Goal: Find contact information: Find contact information

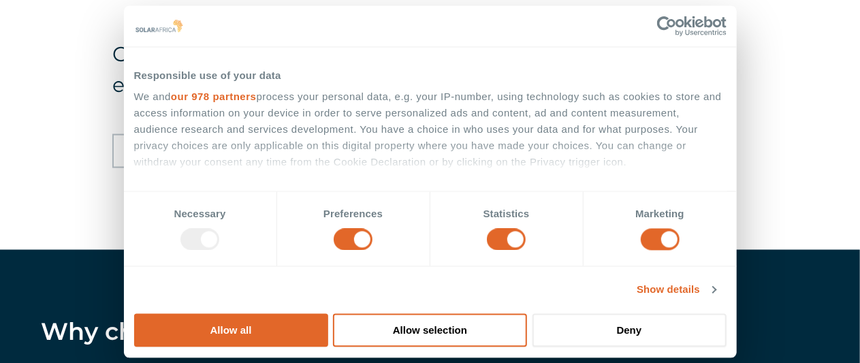
scroll to position [1023, 0]
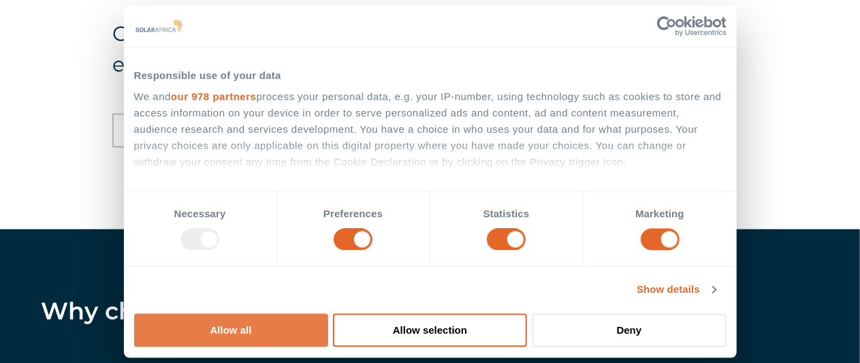
click at [328, 313] on button "Allow all" at bounding box center [231, 329] width 194 height 33
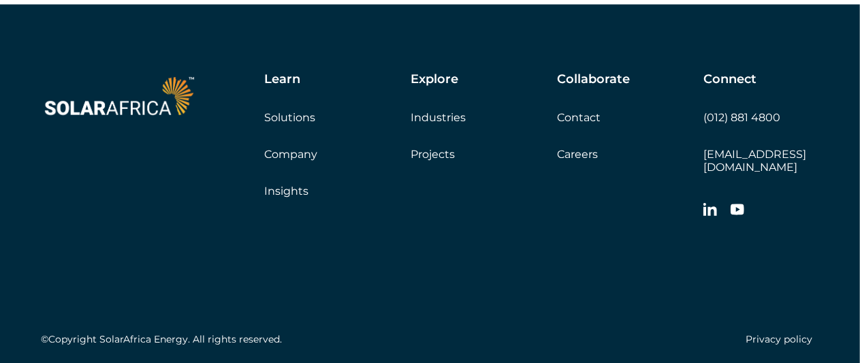
scroll to position [3972, 0]
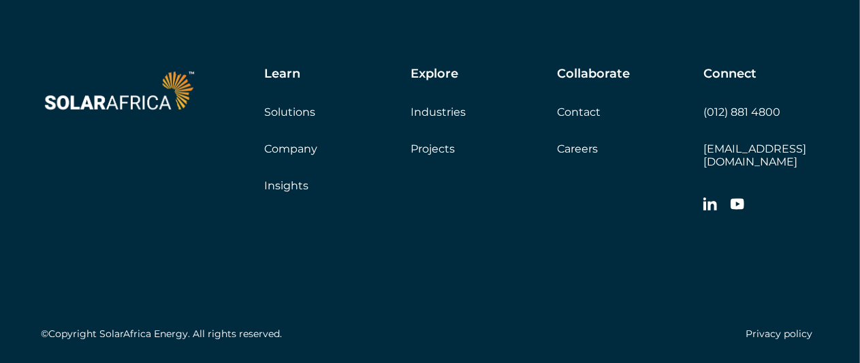
click at [568, 118] on link "Contact" at bounding box center [579, 112] width 44 height 13
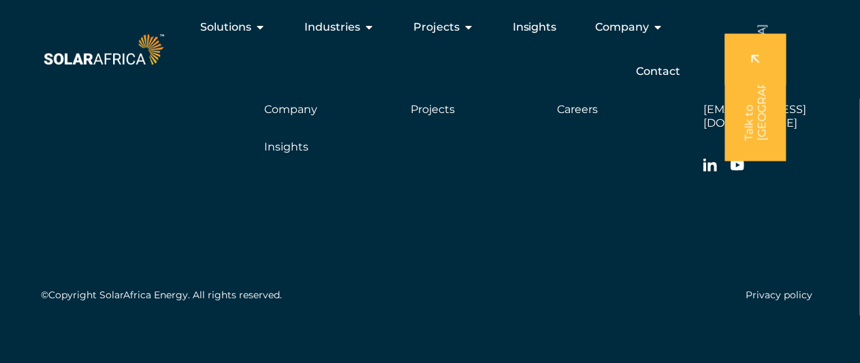
scroll to position [4475, 0]
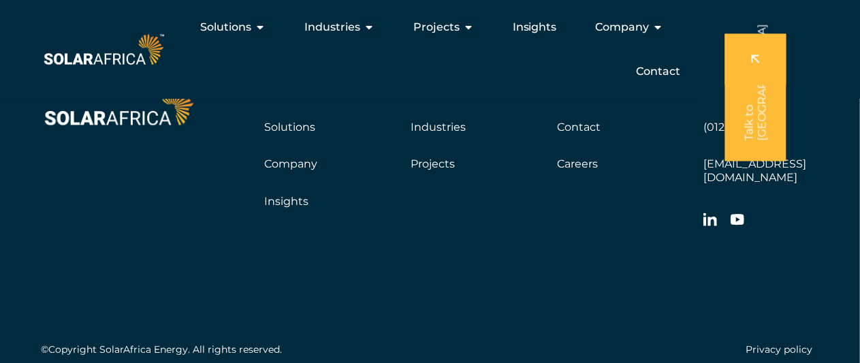
click at [308, 165] on link "Company" at bounding box center [290, 163] width 53 height 13
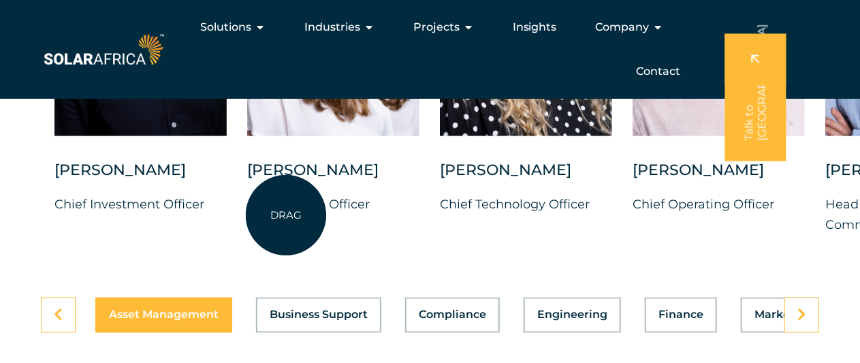
scroll to position [3541, 0]
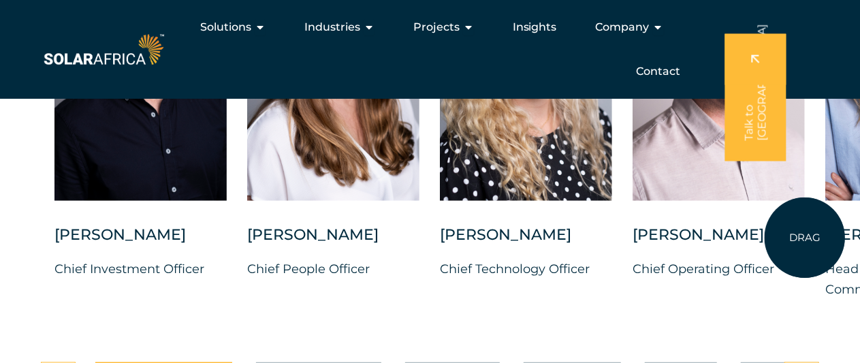
drag, startPoint x: 782, startPoint y: 209, endPoint x: 805, endPoint y: 238, distance: 36.4
click at [805, 238] on div "Charl Alheit Chief Investment Officer Candice Seggie Chief People Officer Suné …" at bounding box center [825, 126] width 1650 height 392
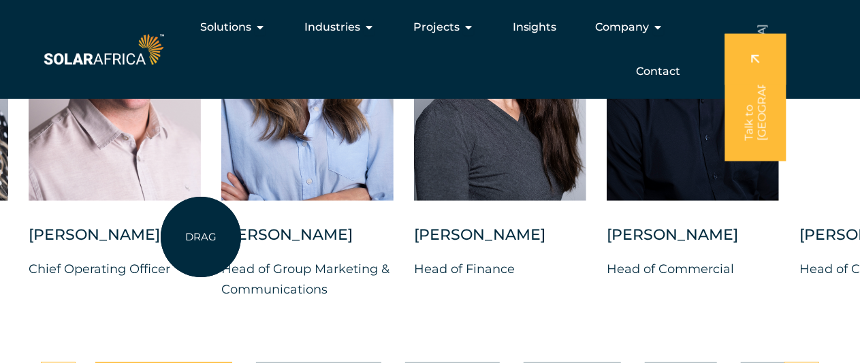
drag, startPoint x: 805, startPoint y: 238, endPoint x: 200, endPoint y: 237, distance: 604.6
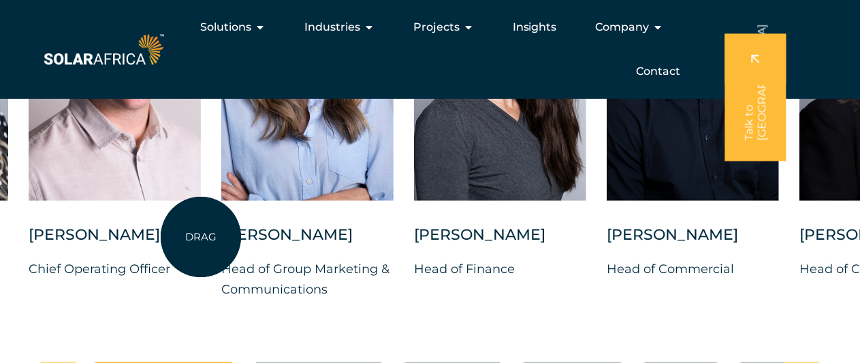
click at [200, 237] on div "Charl Alheit Chief Investment Officer Candice Seggie Chief People Officer Suné …" at bounding box center [221, 126] width 1650 height 392
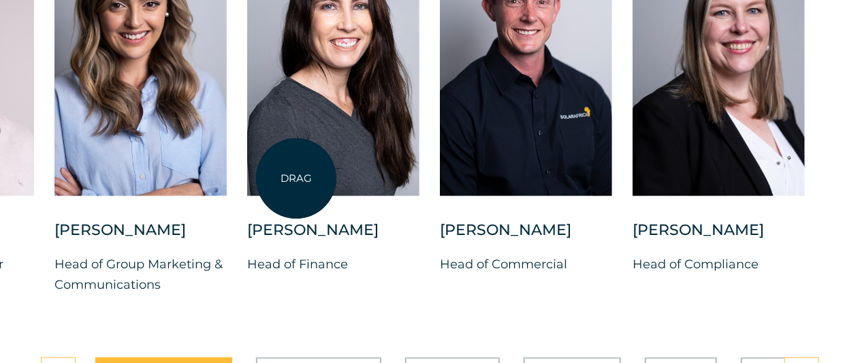
scroll to position [3551, 0]
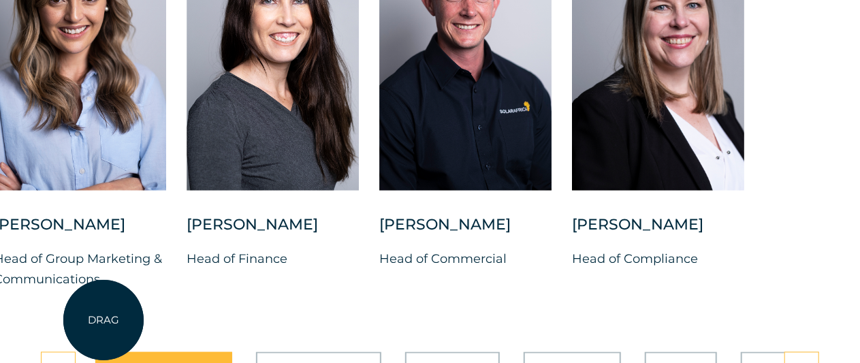
drag, startPoint x: 406, startPoint y: 254, endPoint x: 103, endPoint y: 320, distance: 309.4
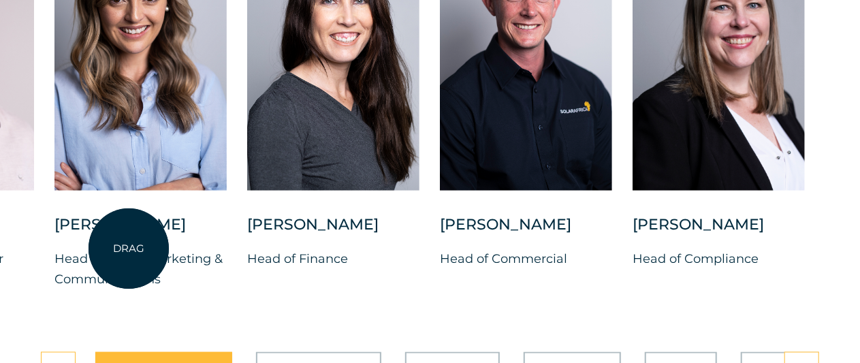
click at [129, 249] on div "Bianca Swanepoel" at bounding box center [140, 231] width 172 height 34
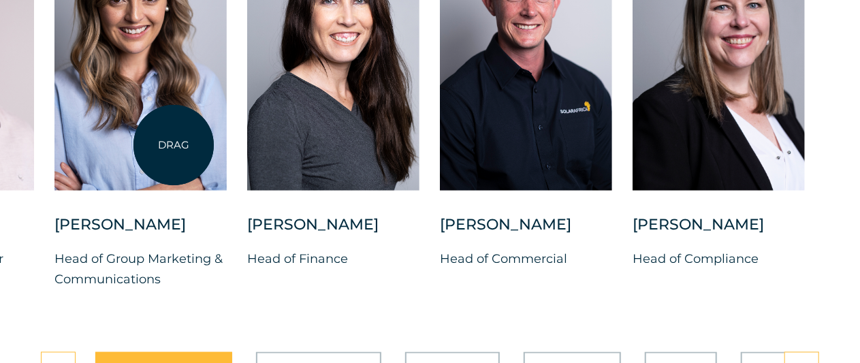
click at [174, 145] on div at bounding box center [140, 55] width 172 height 271
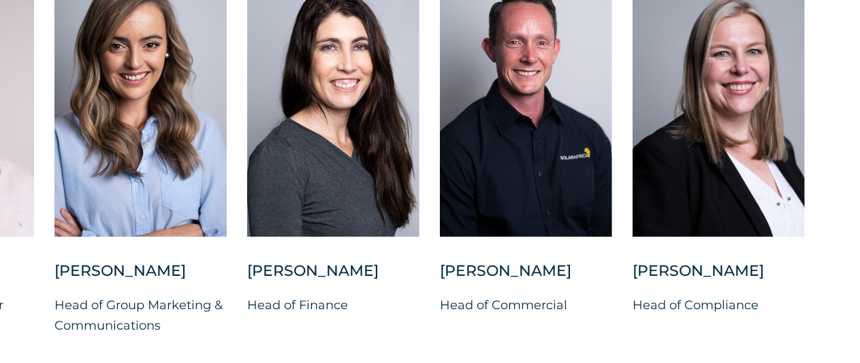
scroll to position [3491, 0]
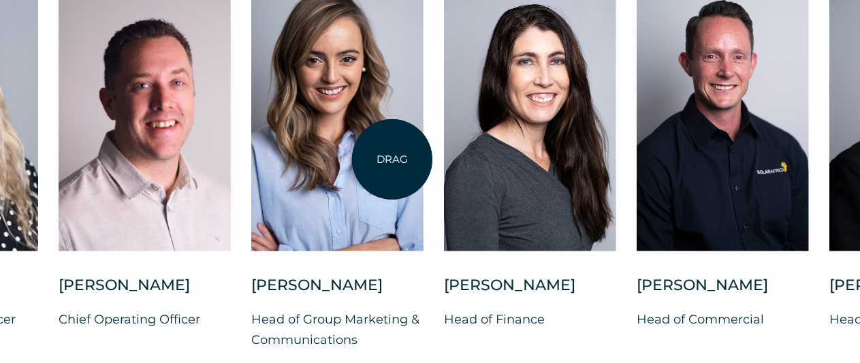
drag, startPoint x: 195, startPoint y: 180, endPoint x: 437, endPoint y: 152, distance: 243.4
click at [424, 152] on div at bounding box center [337, 115] width 172 height 271
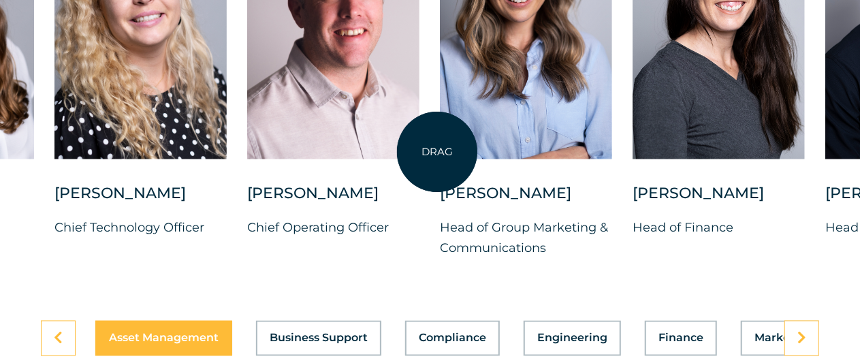
scroll to position [3583, 0]
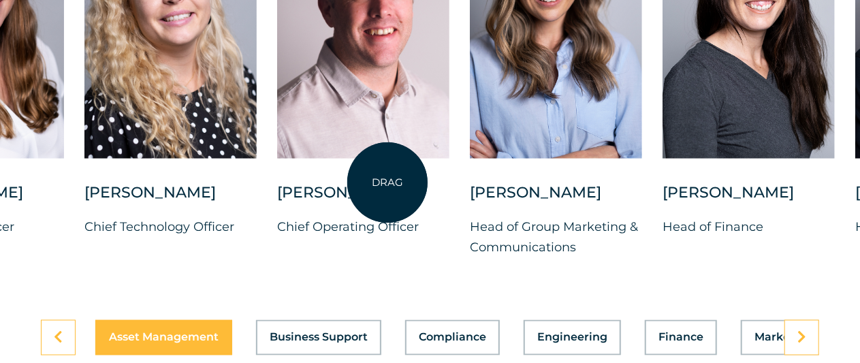
drag, startPoint x: 357, startPoint y: 125, endPoint x: 387, endPoint y: 182, distance: 65.2
click at [387, 159] on div at bounding box center [363, 23] width 172 height 271
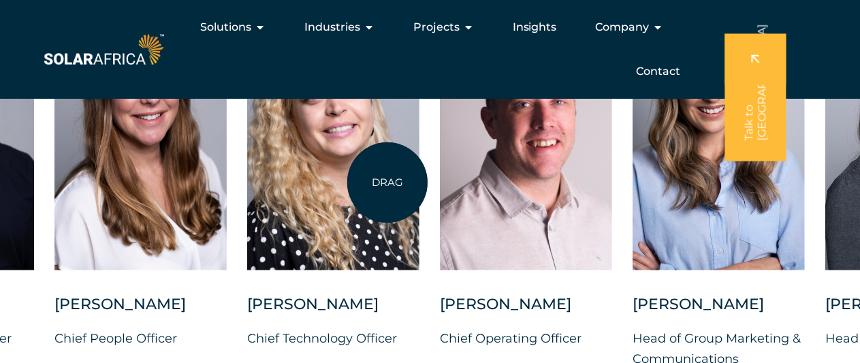
scroll to position [3468, 0]
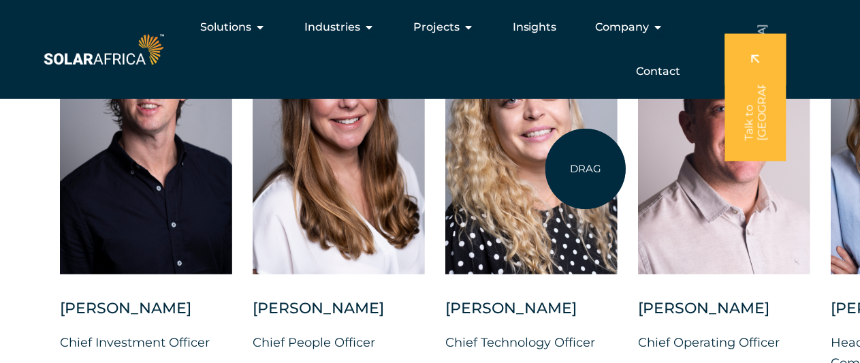
drag, startPoint x: 387, startPoint y: 182, endPoint x: 596, endPoint y: 169, distance: 208.8
click at [596, 169] on div at bounding box center [531, 138] width 172 height 271
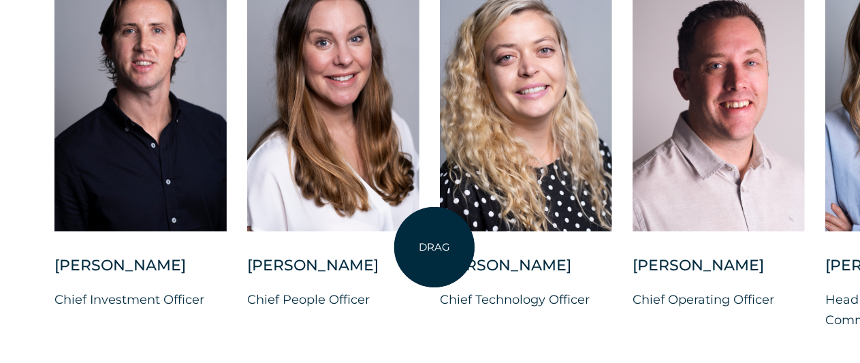
scroll to position [3511, 0]
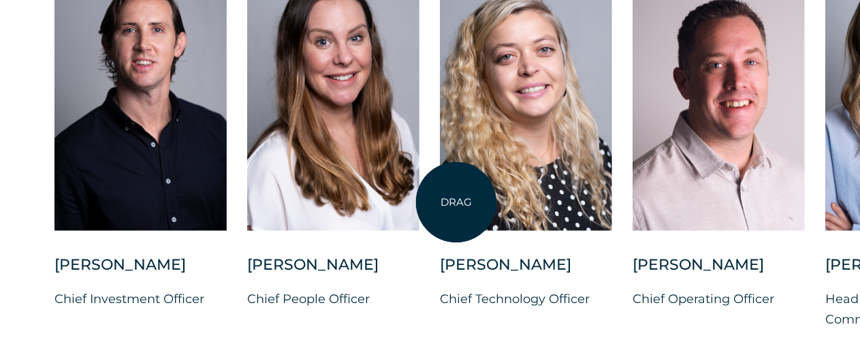
click at [456, 202] on div at bounding box center [526, 95] width 172 height 271
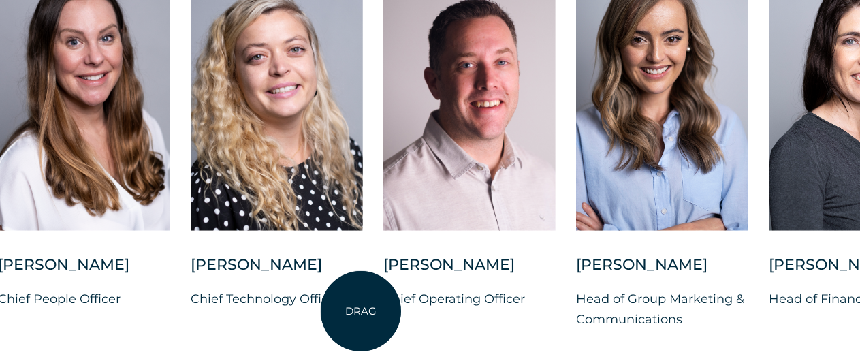
drag, startPoint x: 610, startPoint y: 286, endPoint x: 361, endPoint y: 311, distance: 250.5
click at [361, 289] on div "Suné Heesen" at bounding box center [277, 272] width 172 height 34
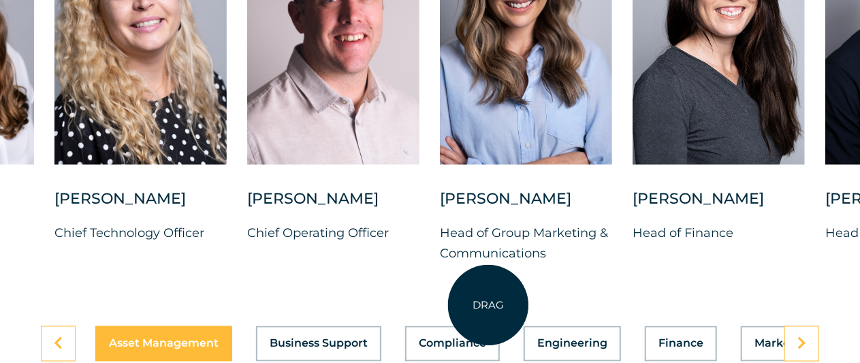
scroll to position [3578, 0]
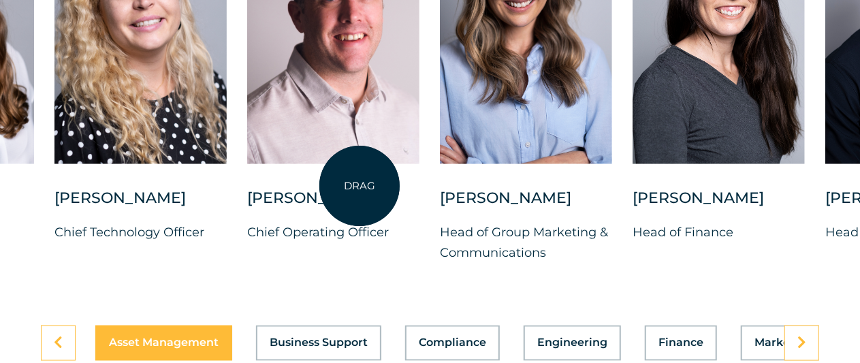
click at [360, 164] on div at bounding box center [333, 28] width 172 height 271
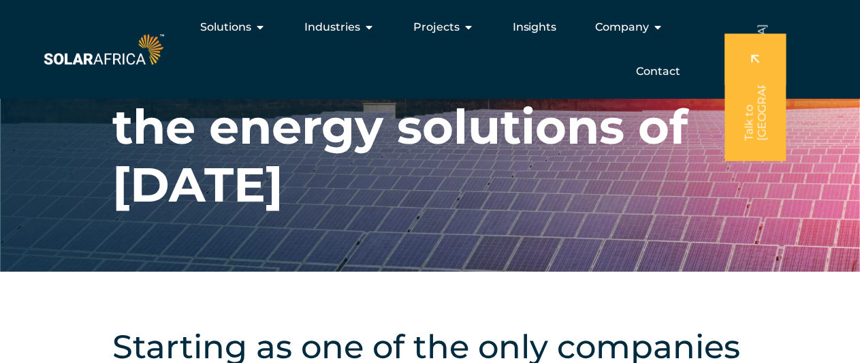
scroll to position [0, 0]
